Goal: Find specific page/section: Find specific page/section

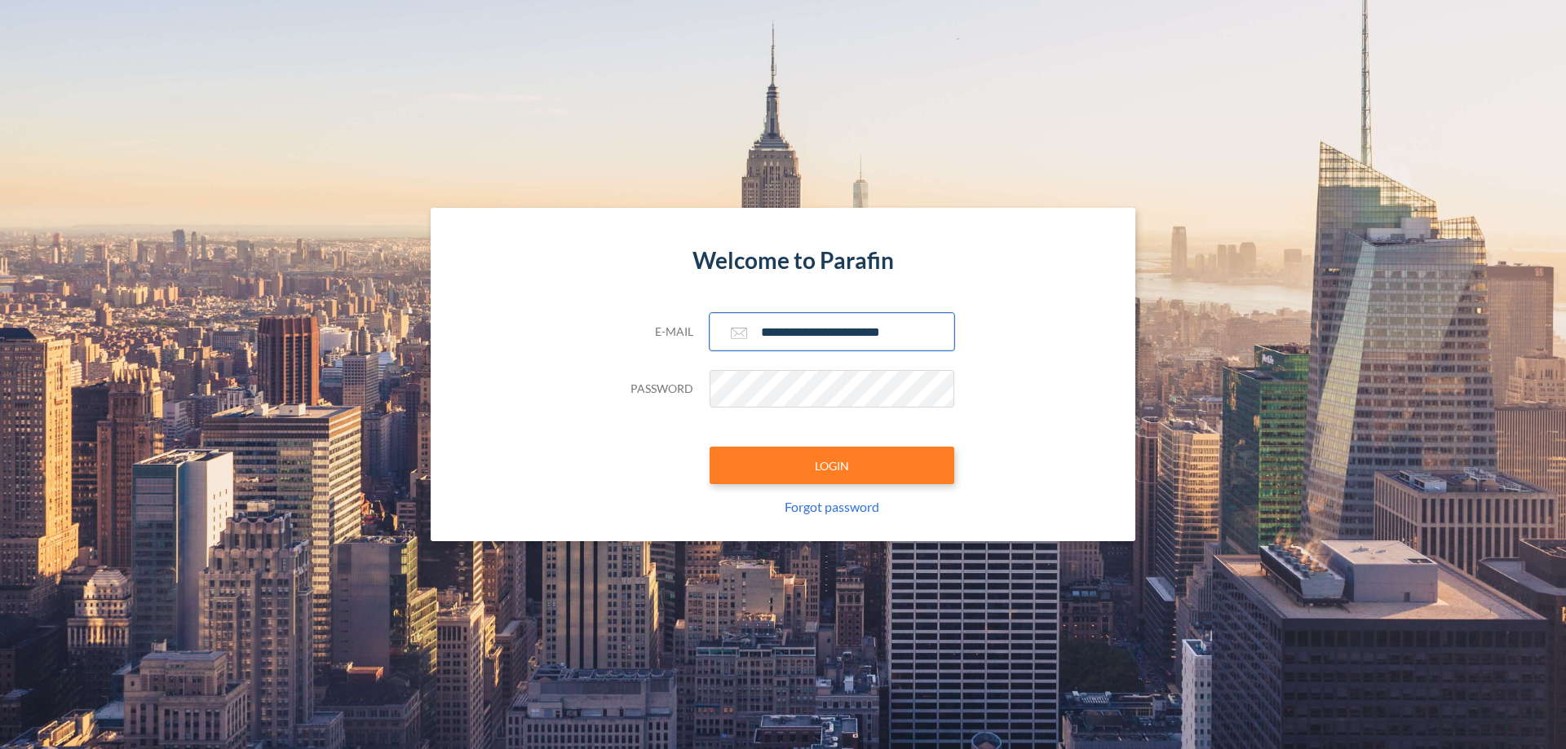
type input "**********"
click at [832, 466] on button "LOGIN" at bounding box center [831, 466] width 245 height 38
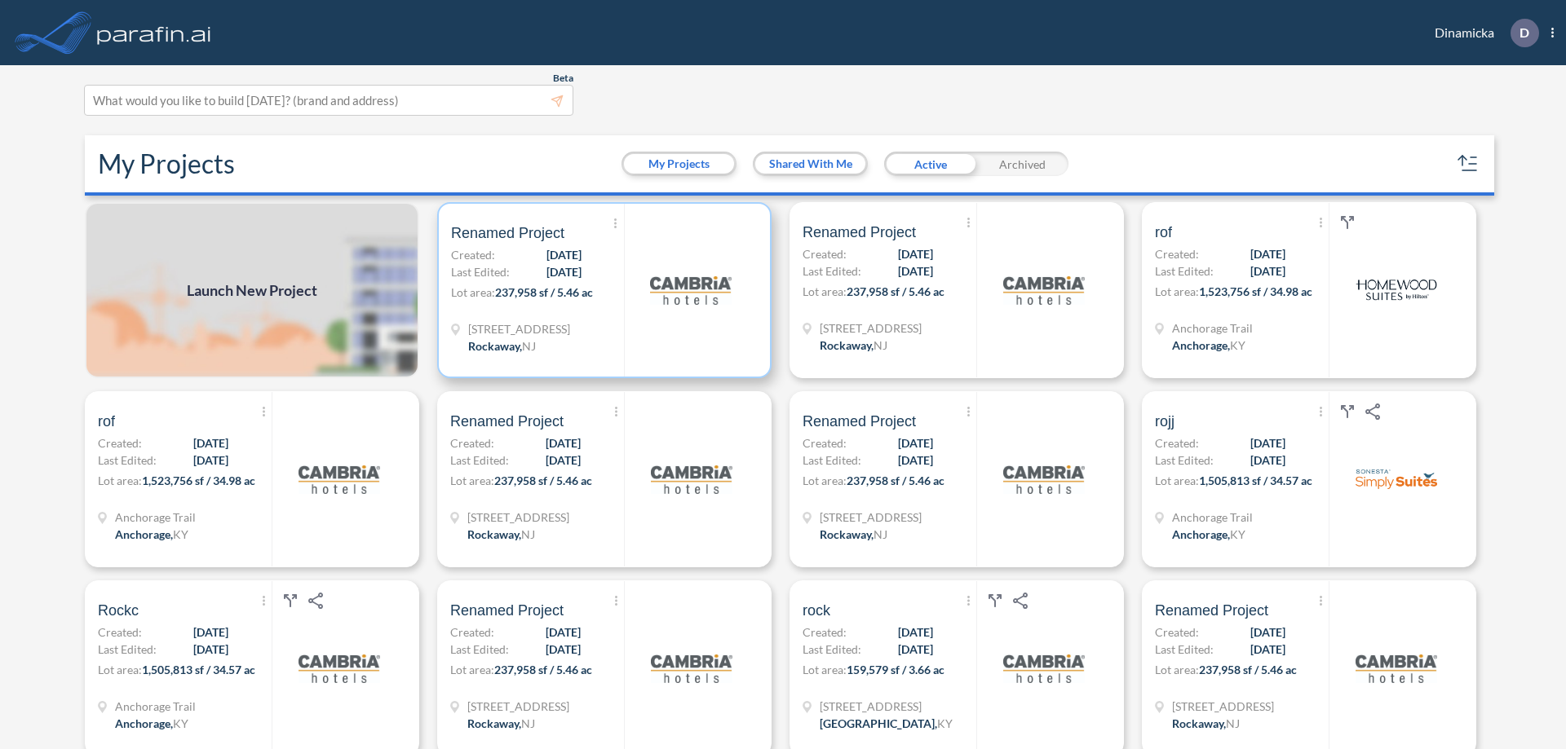
scroll to position [4, 0]
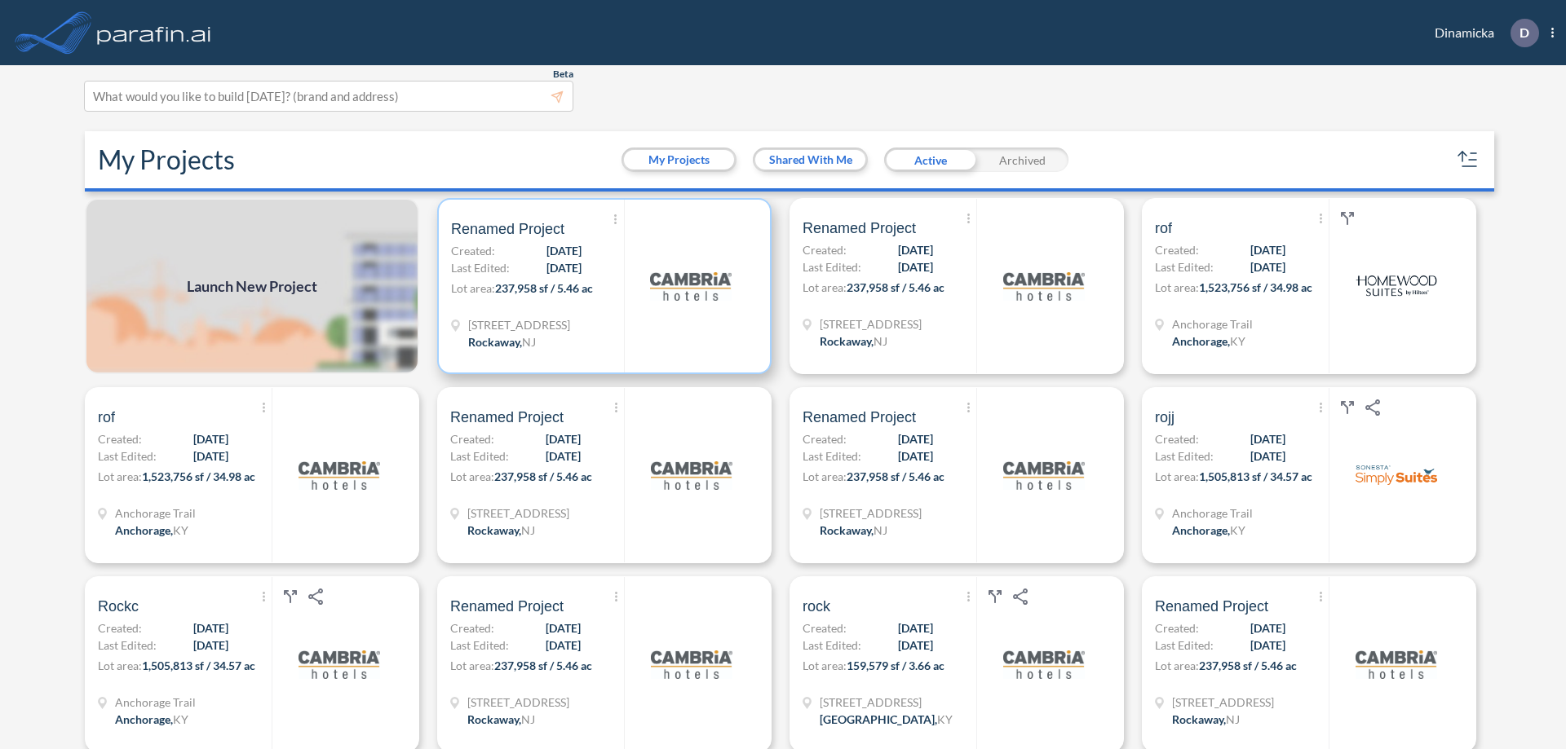
click at [601, 286] on p "Lot area: 237,958 sf / 5.46 ac" at bounding box center [537, 292] width 173 height 24
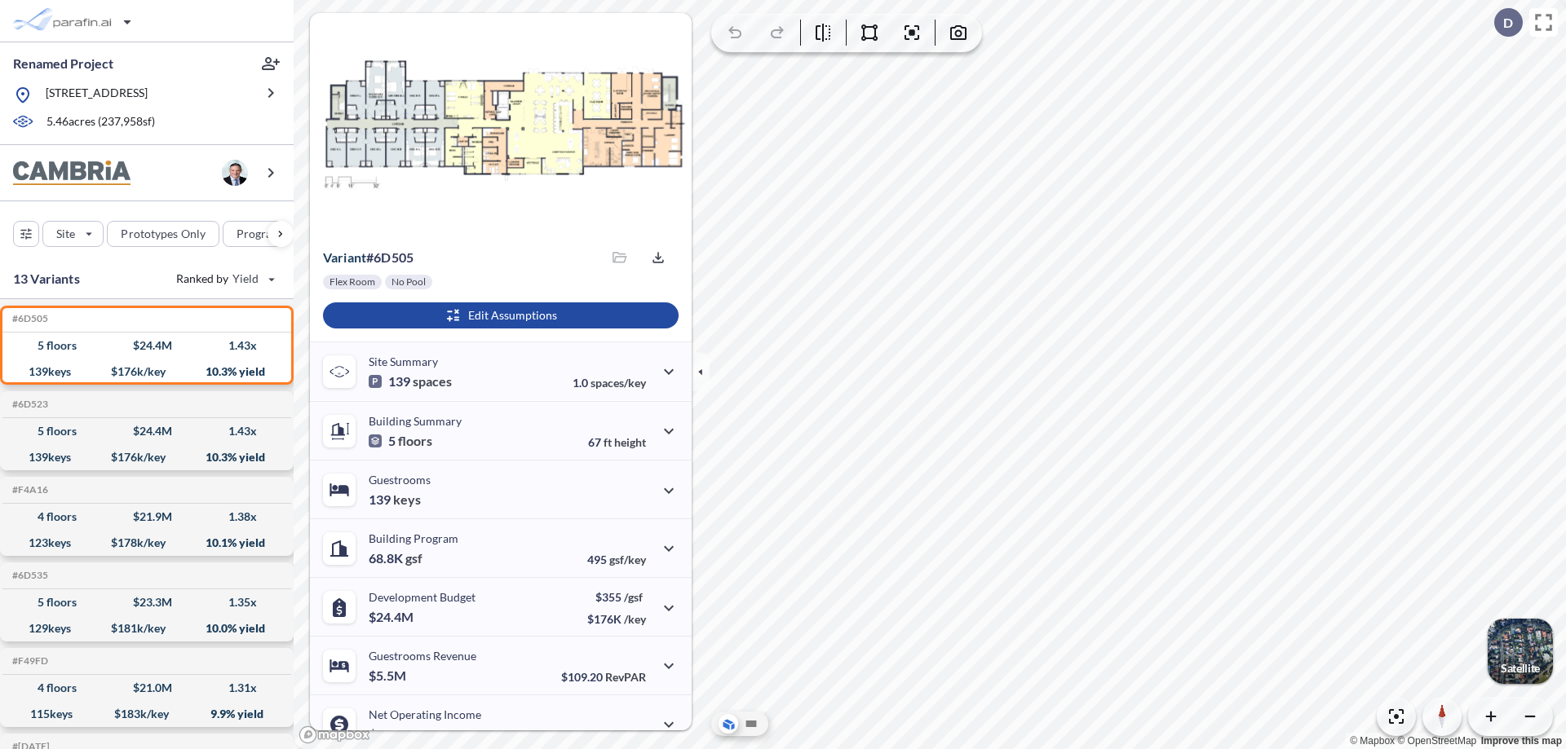
scroll to position [82, 0]
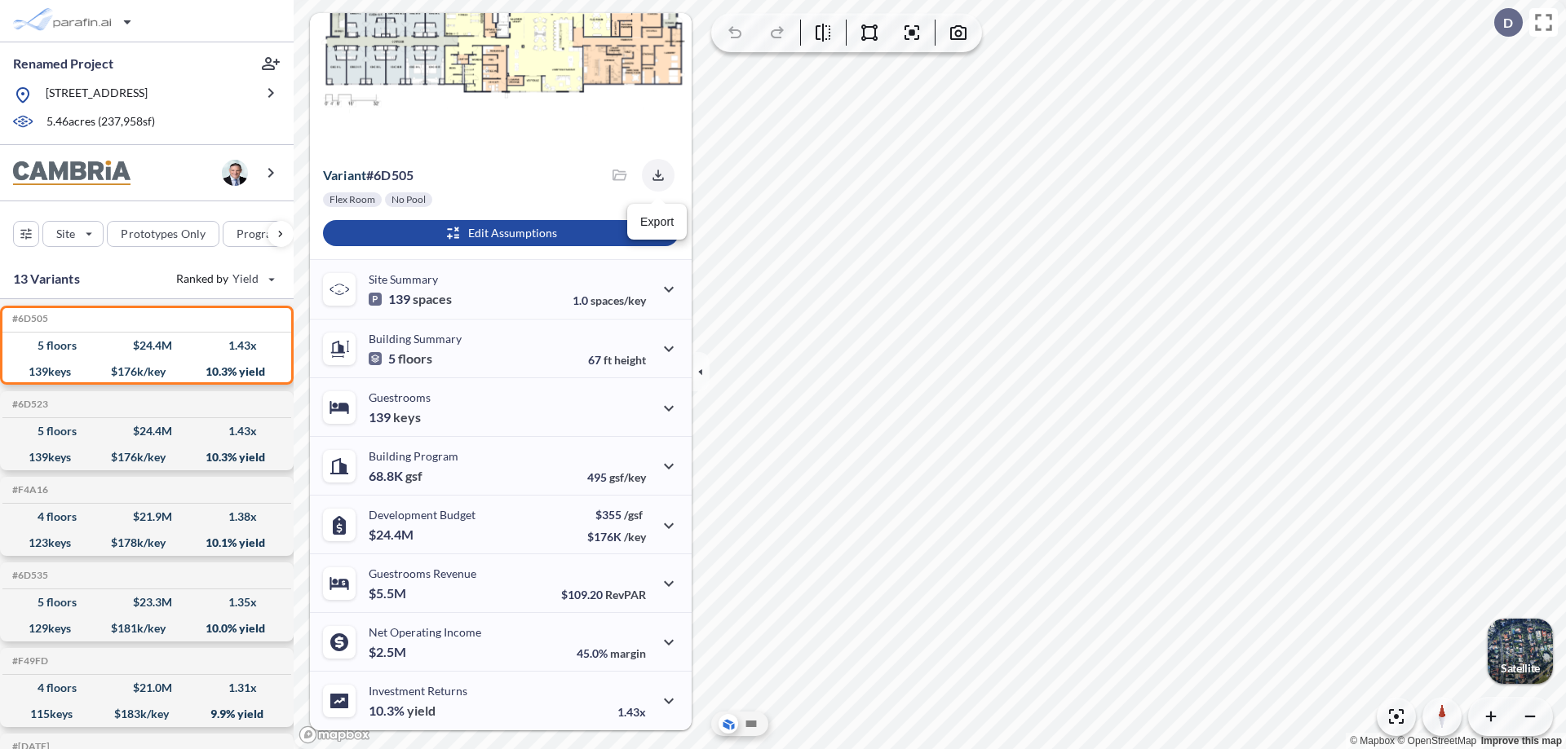
click at [653, 175] on icon "button" at bounding box center [657, 175] width 11 height 11
